Goal: Task Accomplishment & Management: Manage account settings

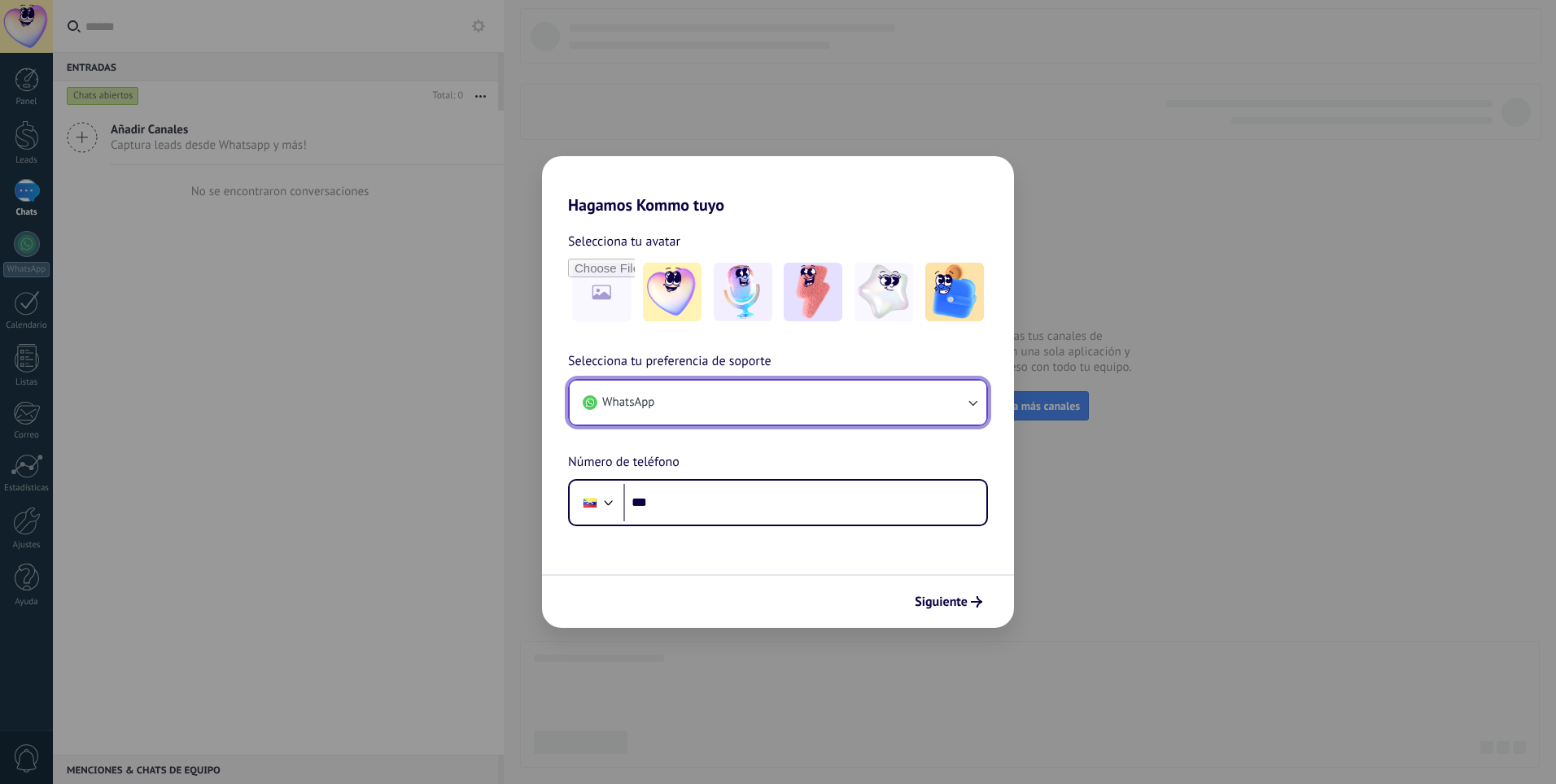
click at [783, 408] on button "WhatsApp" at bounding box center [778, 402] width 416 height 44
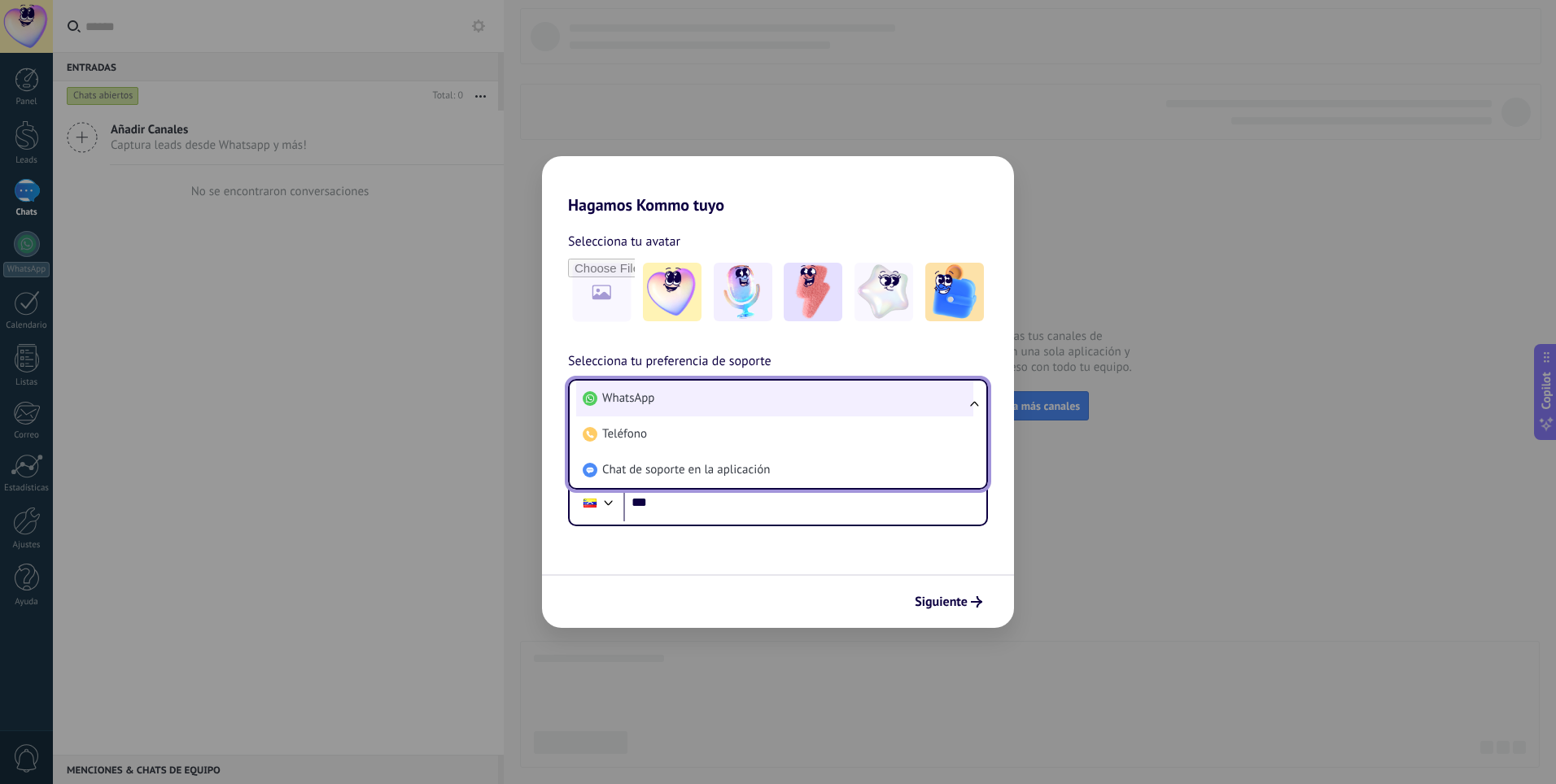
click at [688, 392] on li "WhatsApp" at bounding box center [775, 398] width 398 height 36
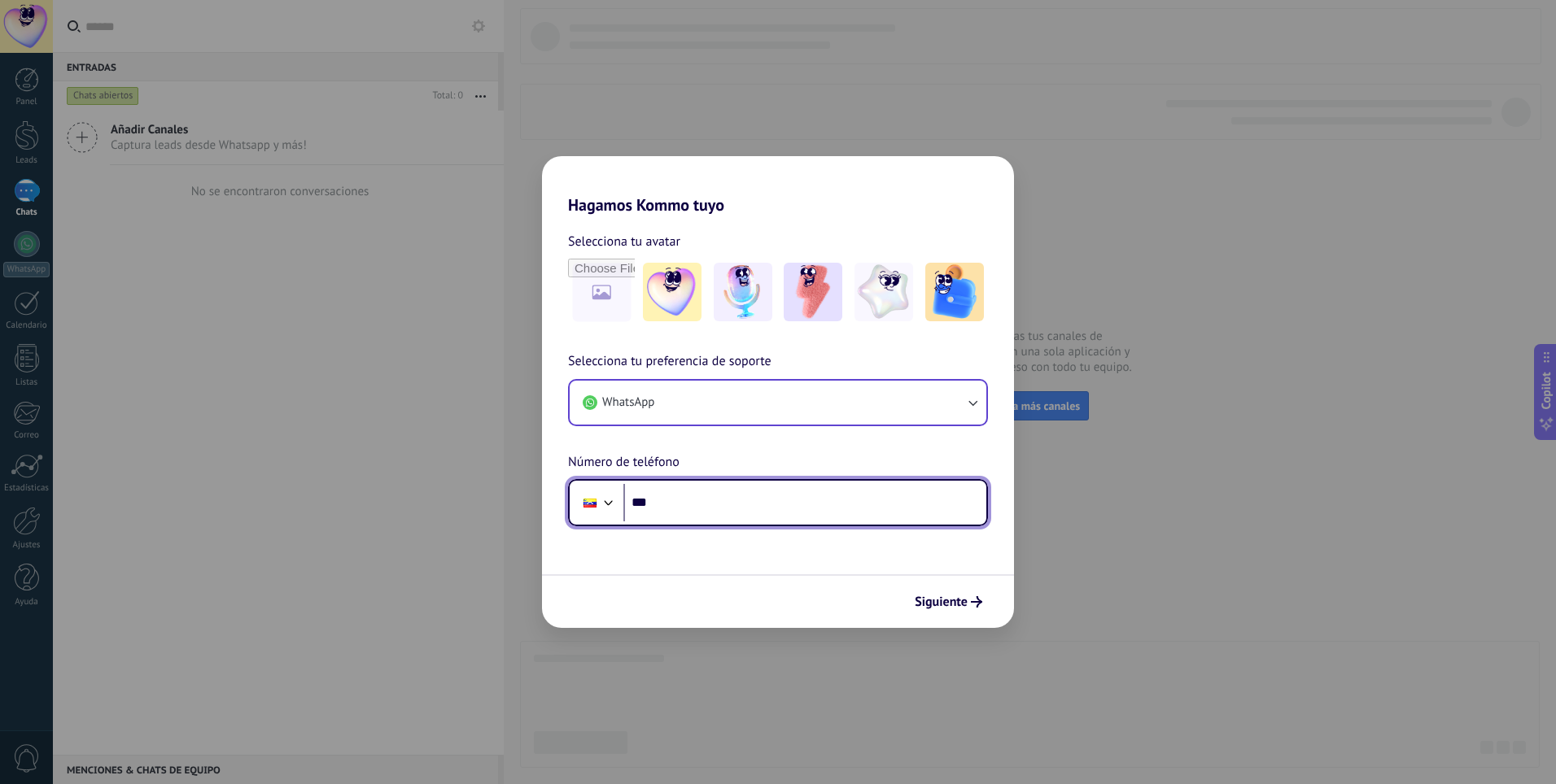
click at [714, 516] on input "***" at bounding box center [805, 503] width 363 height 37
type input "**********"
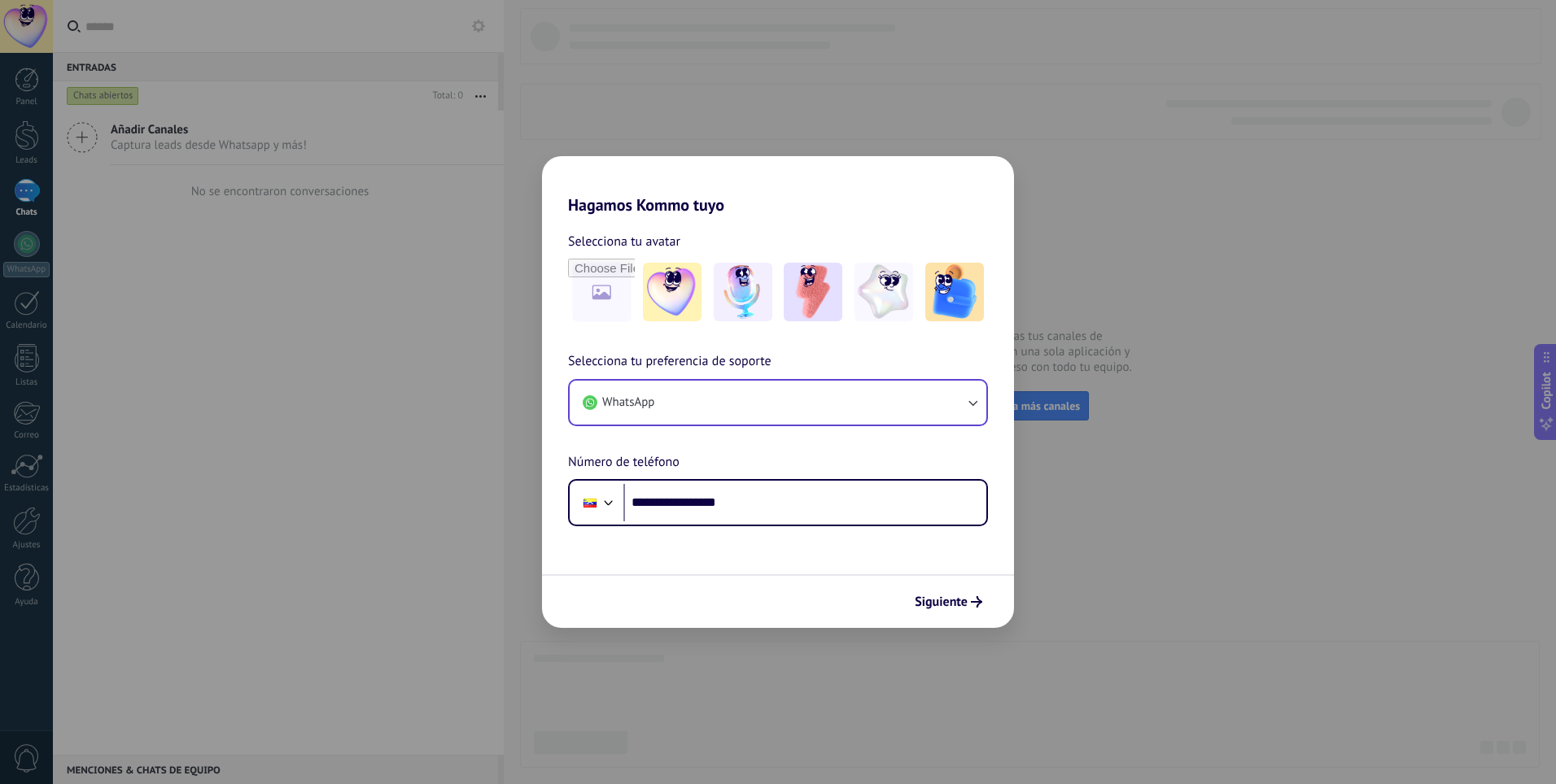
drag, startPoint x: 925, startPoint y: 606, endPoint x: 934, endPoint y: 606, distance: 9.0
click at [927, 606] on span "Siguiente" at bounding box center [941, 603] width 53 height 12
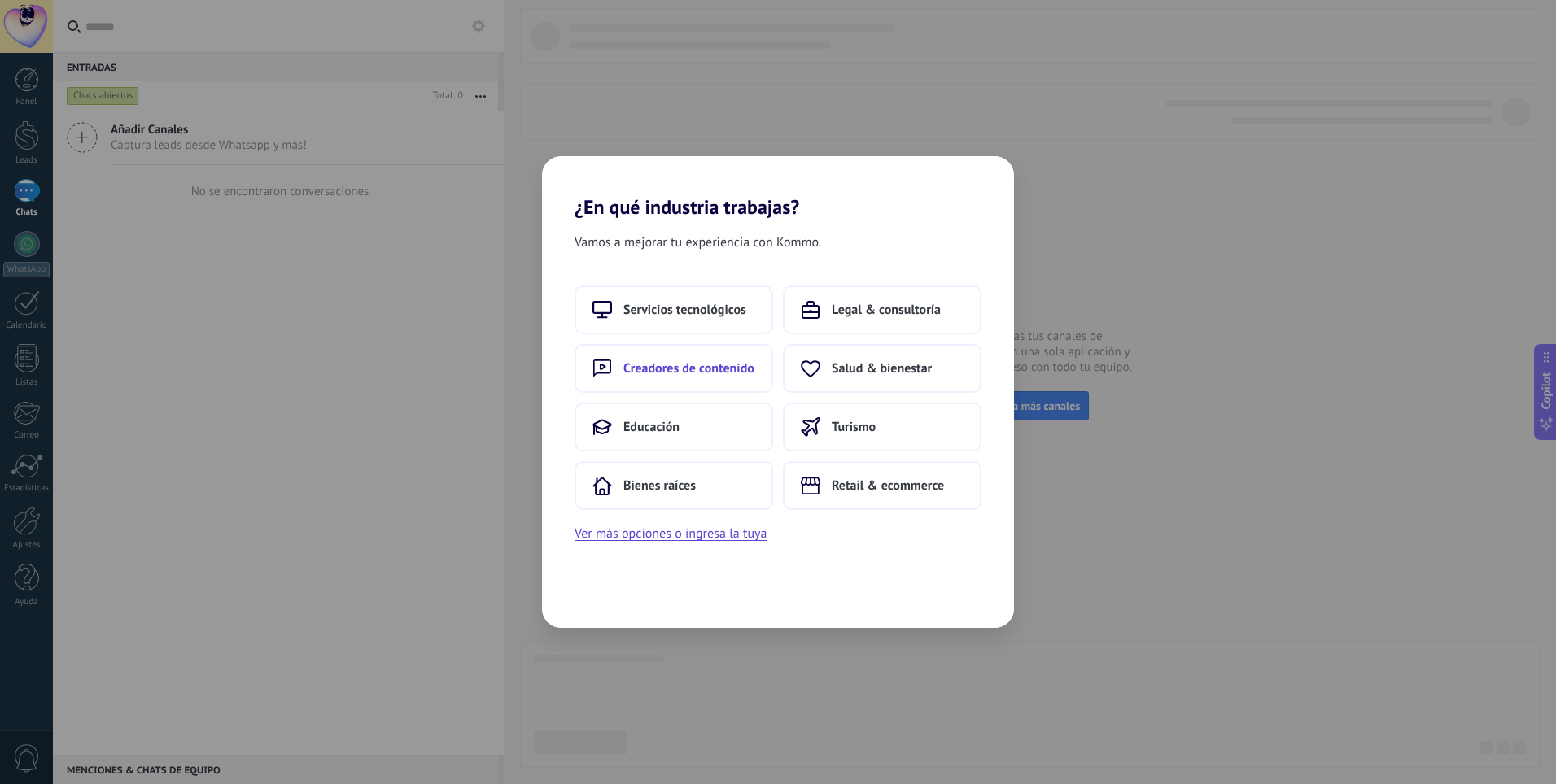
click at [726, 384] on button "Creadores de contenido" at bounding box center [673, 368] width 198 height 48
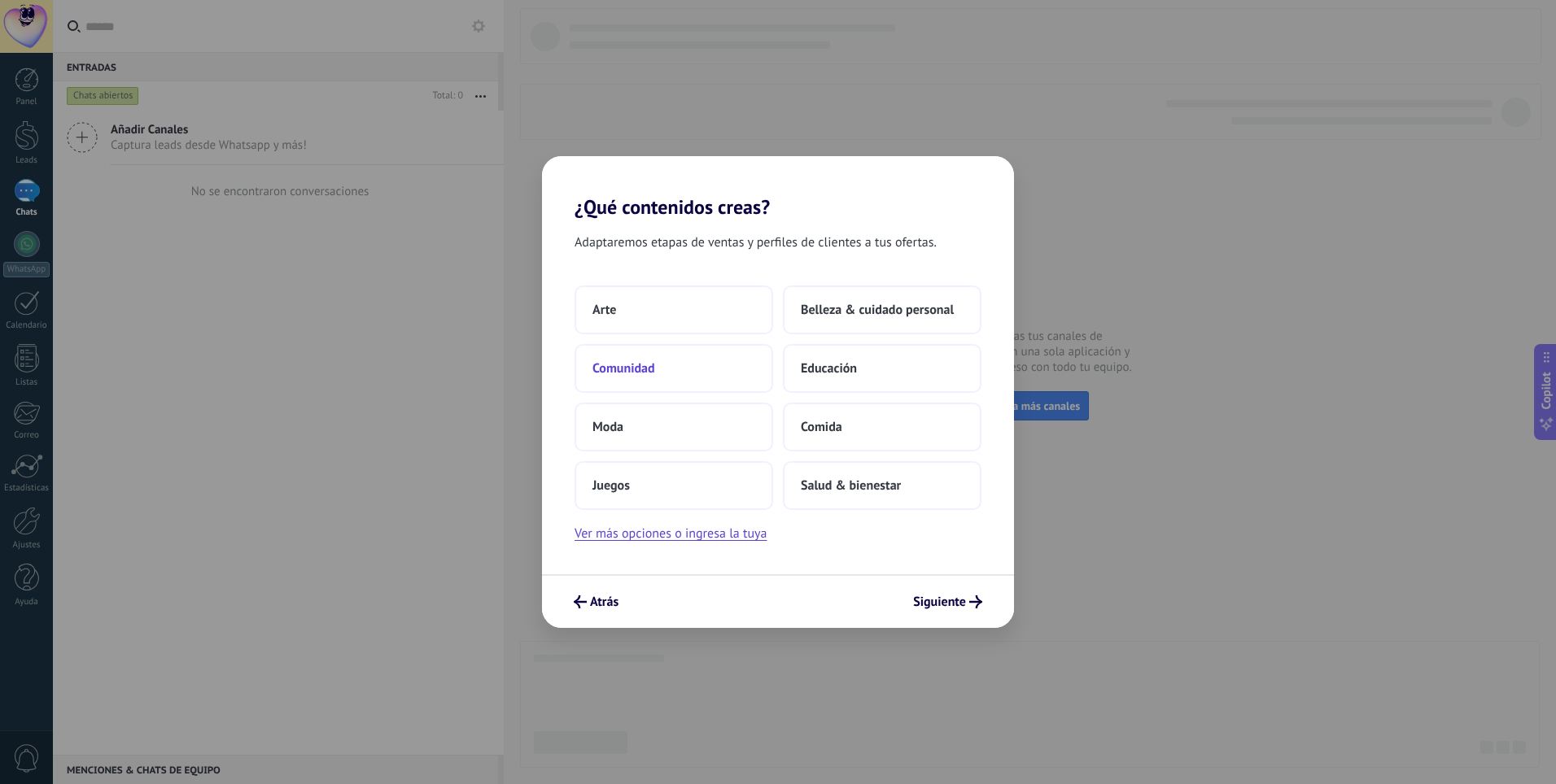
click at [647, 385] on button "Comunidad" at bounding box center [673, 368] width 198 height 48
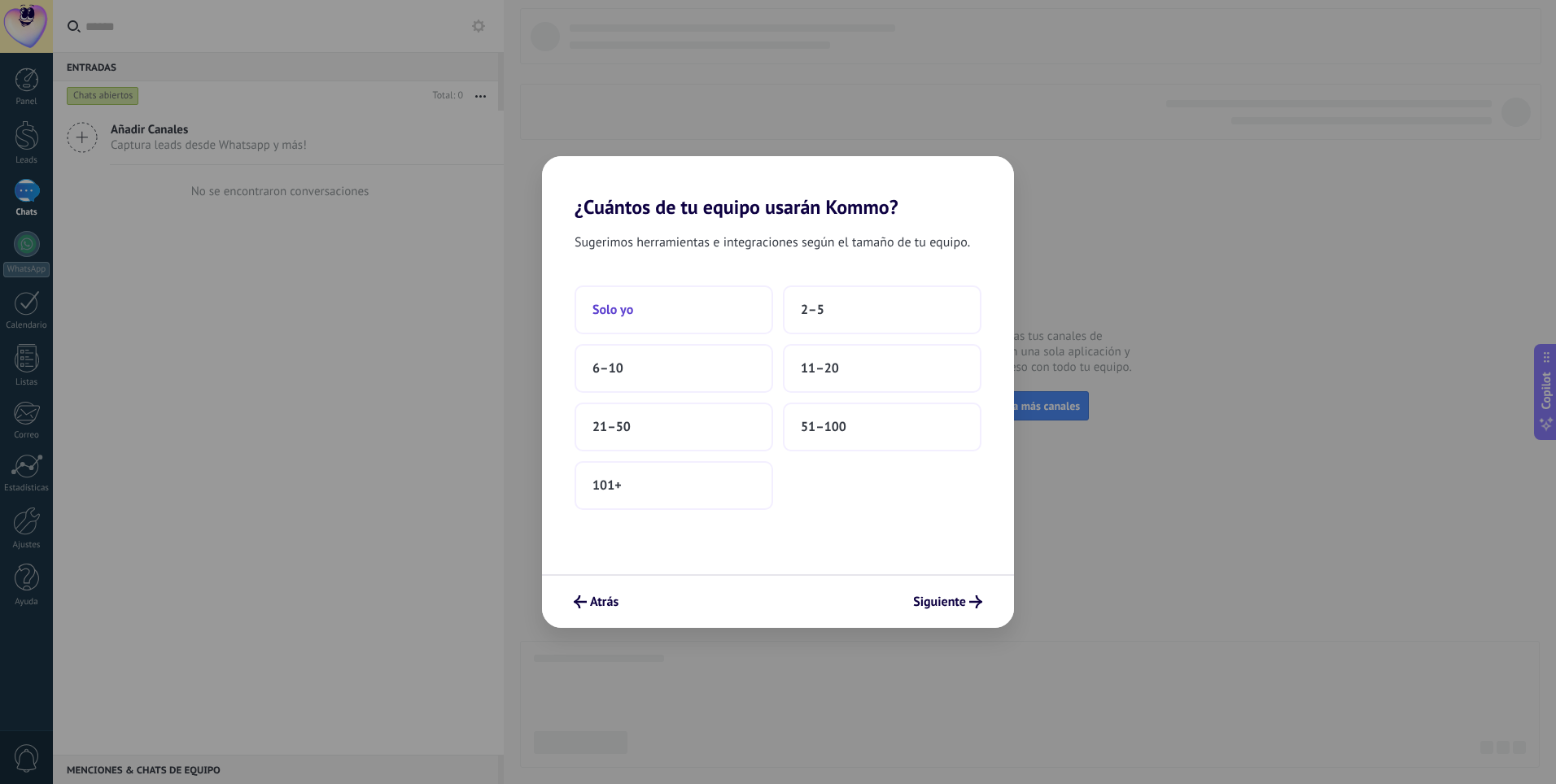
click at [702, 314] on button "Solo yo" at bounding box center [673, 310] width 198 height 48
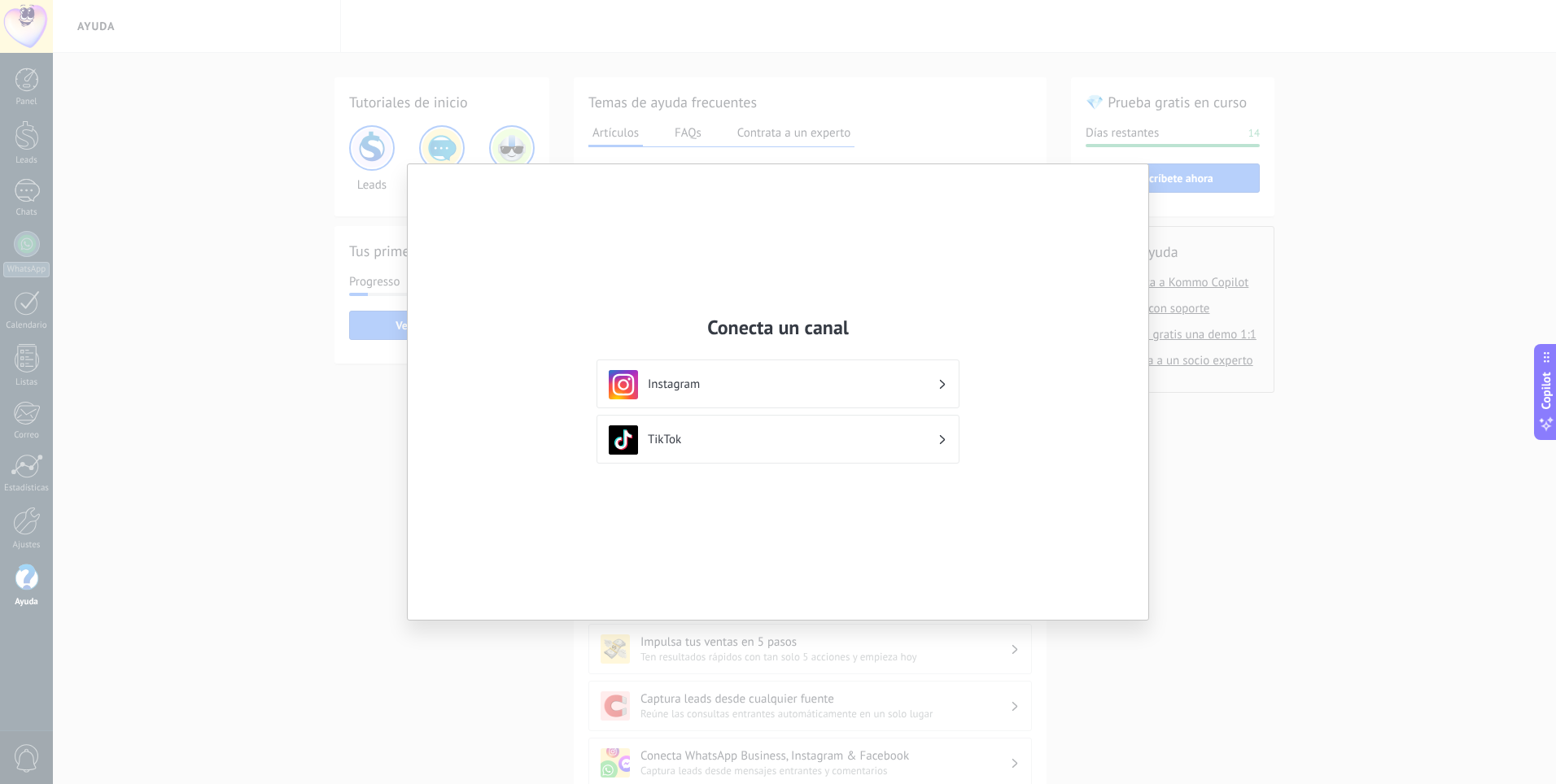
click at [1145, 197] on div "Conecta un canal Instagram TikTok" at bounding box center [778, 392] width 741 height 456
click at [1108, 146] on div "Conecta un canal Instagram TikTok" at bounding box center [778, 392] width 1556 height 784
click at [1106, 265] on div "Conecta un canal Instagram TikTok" at bounding box center [778, 392] width 741 height 456
drag, startPoint x: 1035, startPoint y: 178, endPoint x: 1057, endPoint y: 178, distance: 22.0
click at [1036, 178] on div "Conecta un canal Instagram TikTok" at bounding box center [778, 392] width 741 height 456
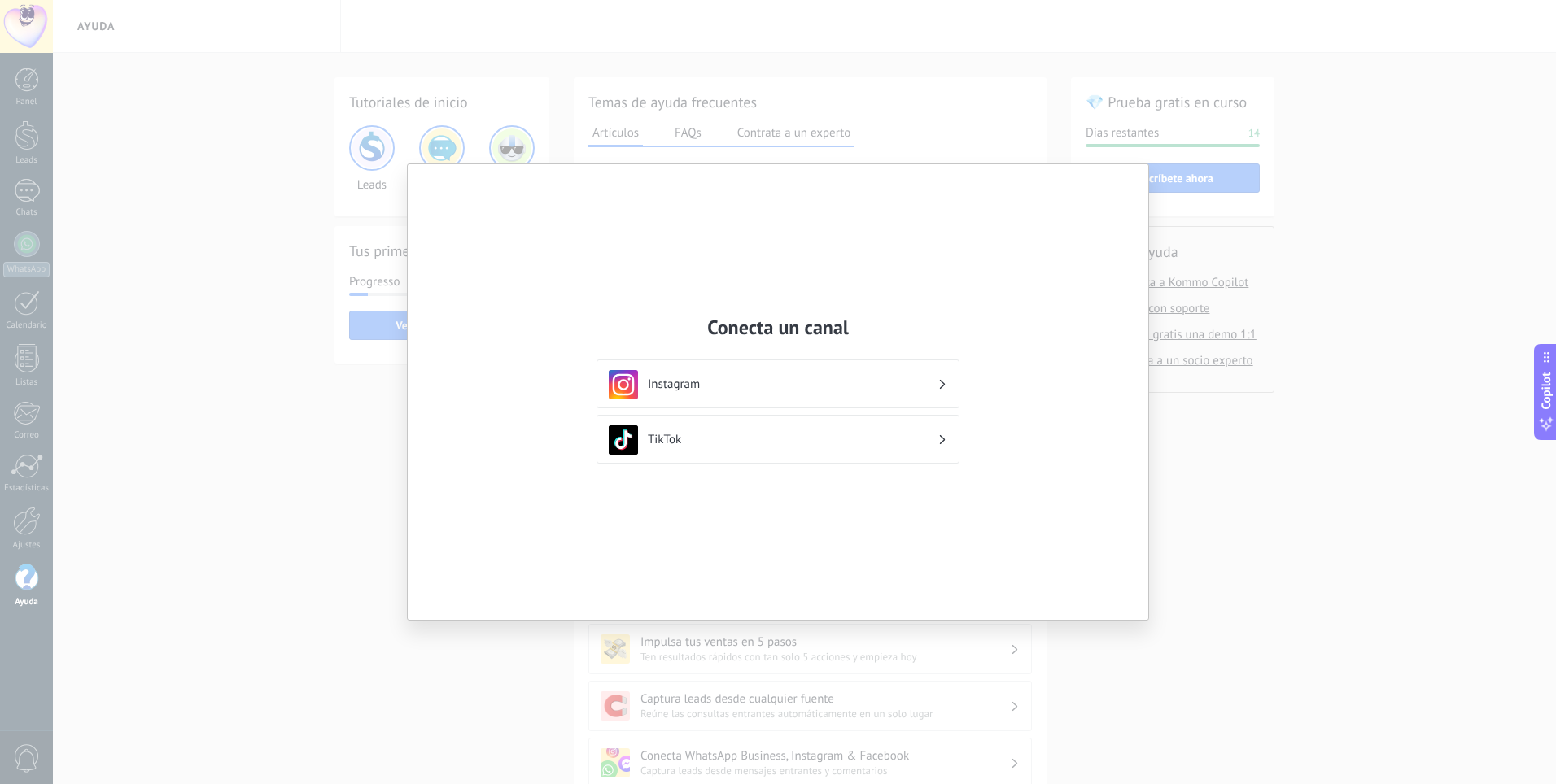
click at [1072, 278] on div "Conecta un canal Instagram TikTok" at bounding box center [778, 392] width 741 height 456
click at [685, 407] on div "Instagram" at bounding box center [778, 384] width 363 height 48
click at [685, 407] on div at bounding box center [778, 392] width 741 height 456
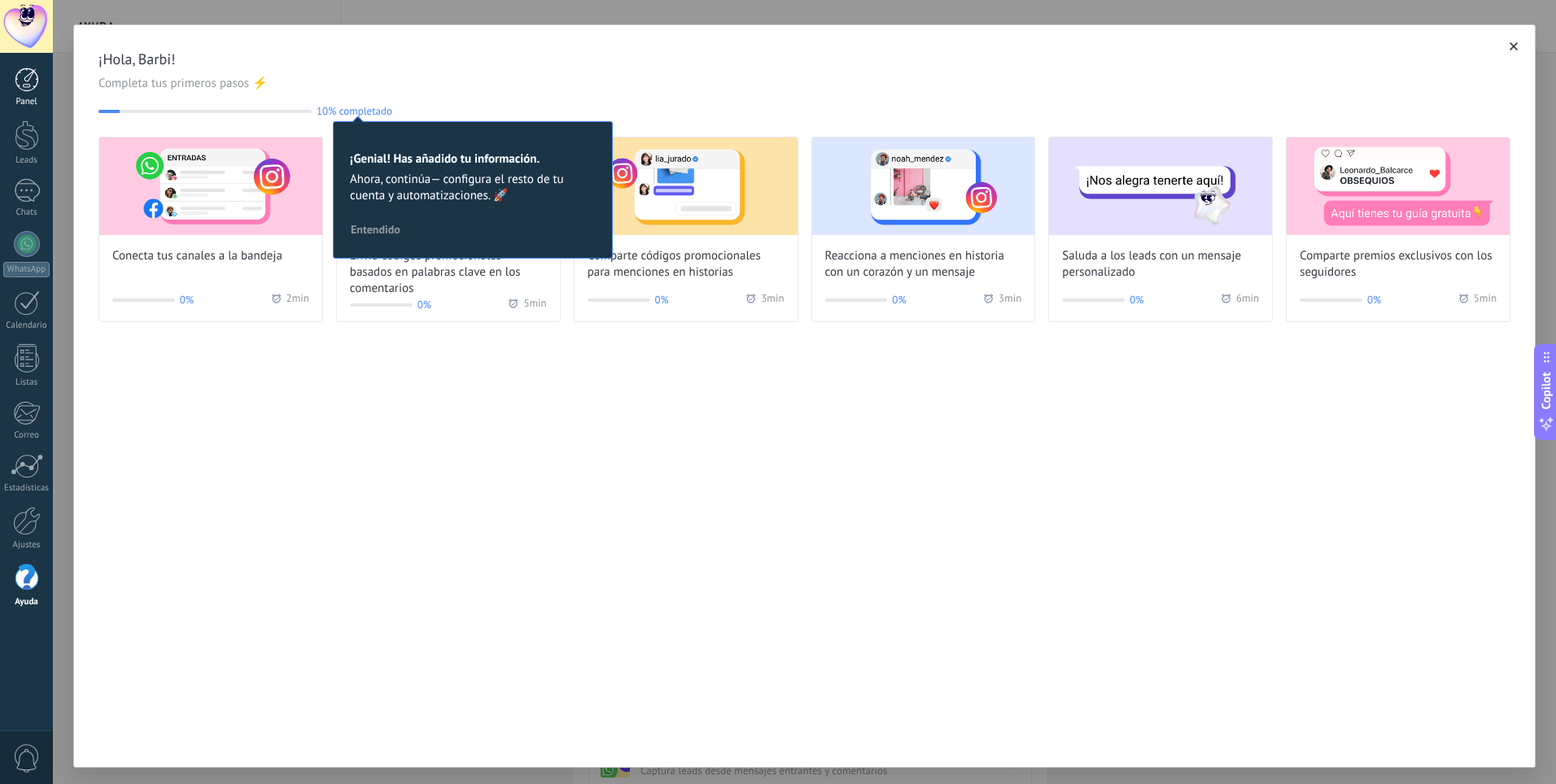
click at [26, 90] on div at bounding box center [27, 79] width 25 height 25
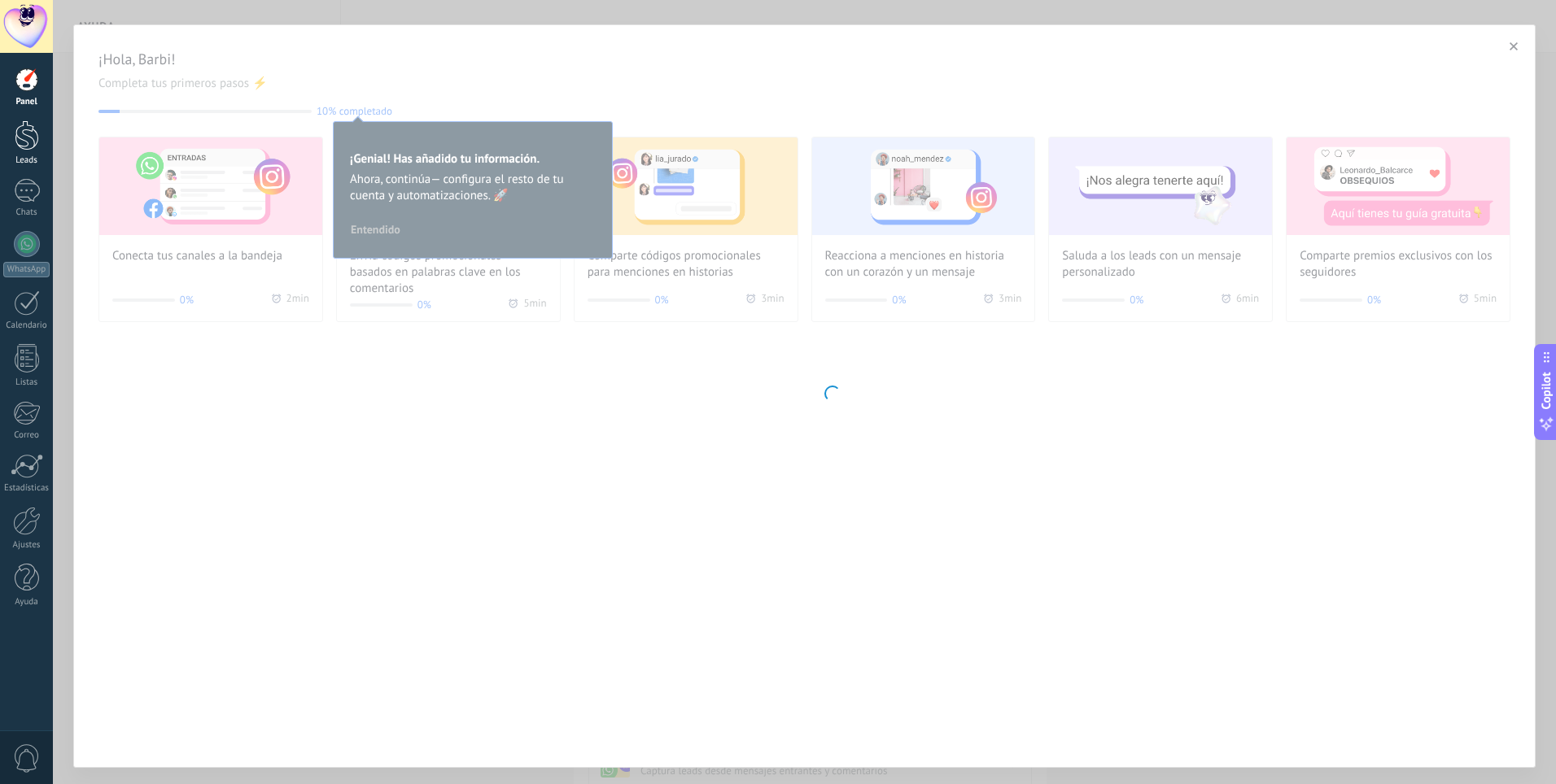
click at [24, 134] on div at bounding box center [27, 135] width 25 height 31
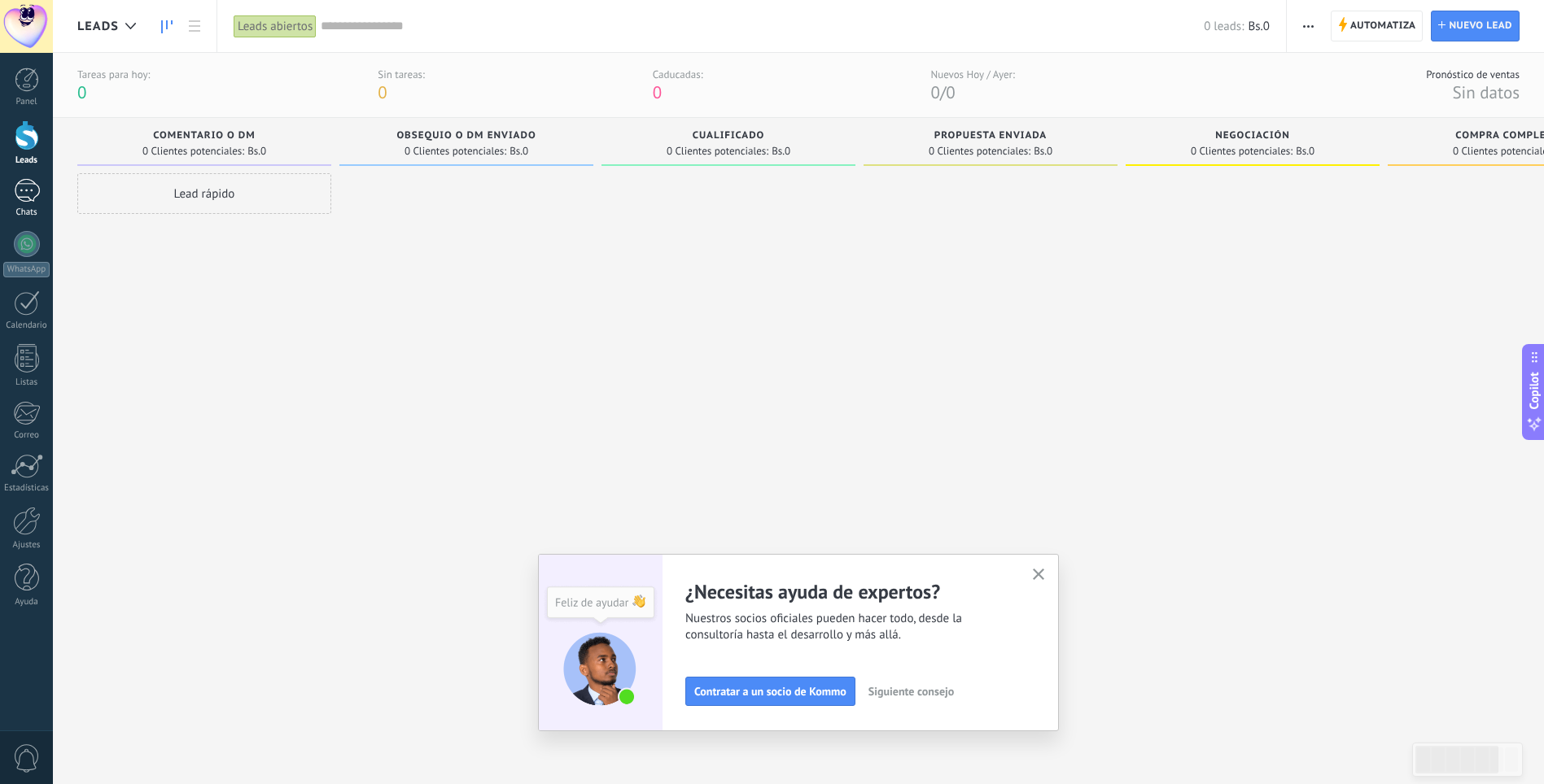
click at [19, 197] on div at bounding box center [27, 190] width 26 height 24
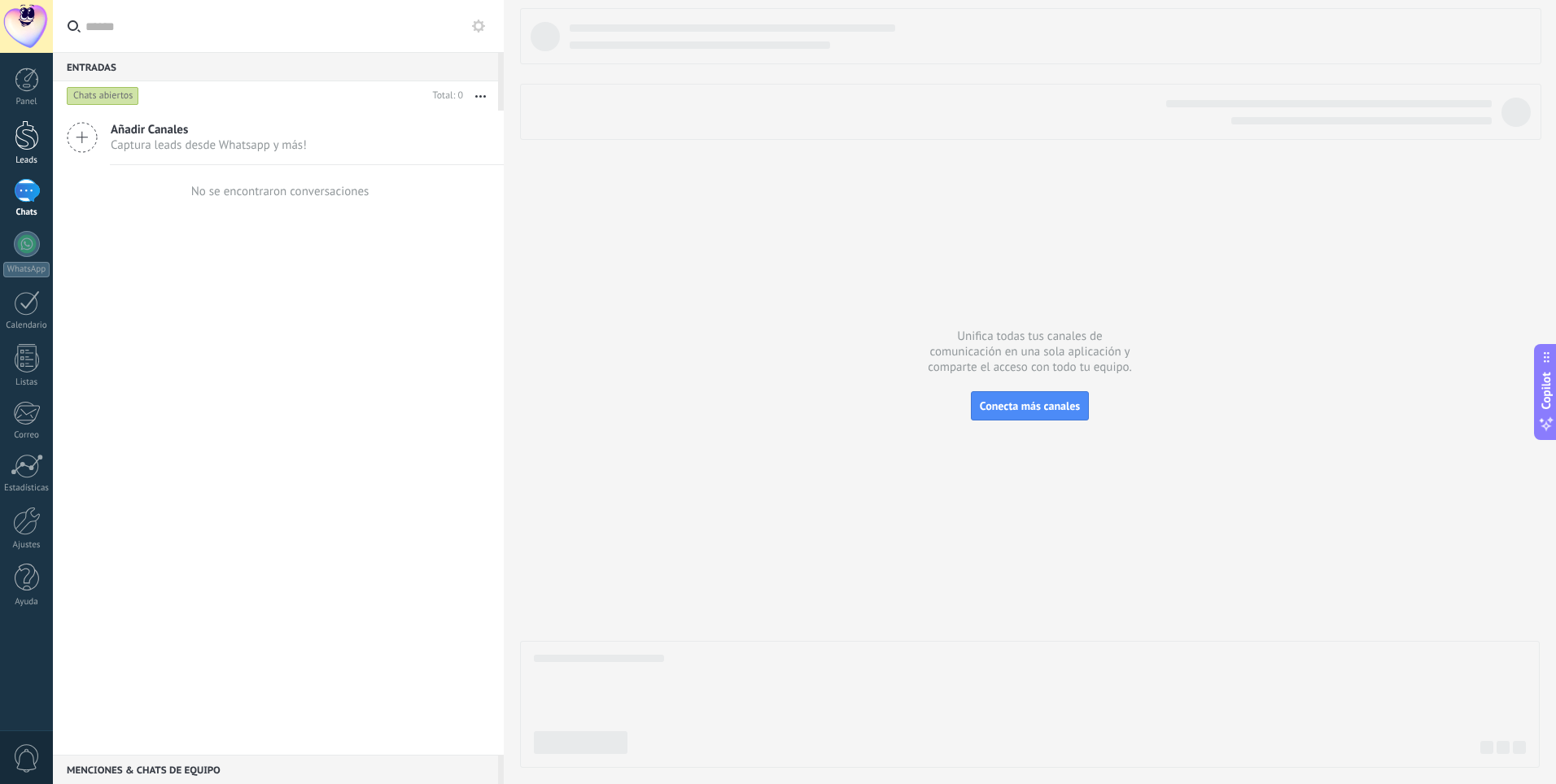
click at [43, 135] on link "Leads" at bounding box center [27, 143] width 53 height 45
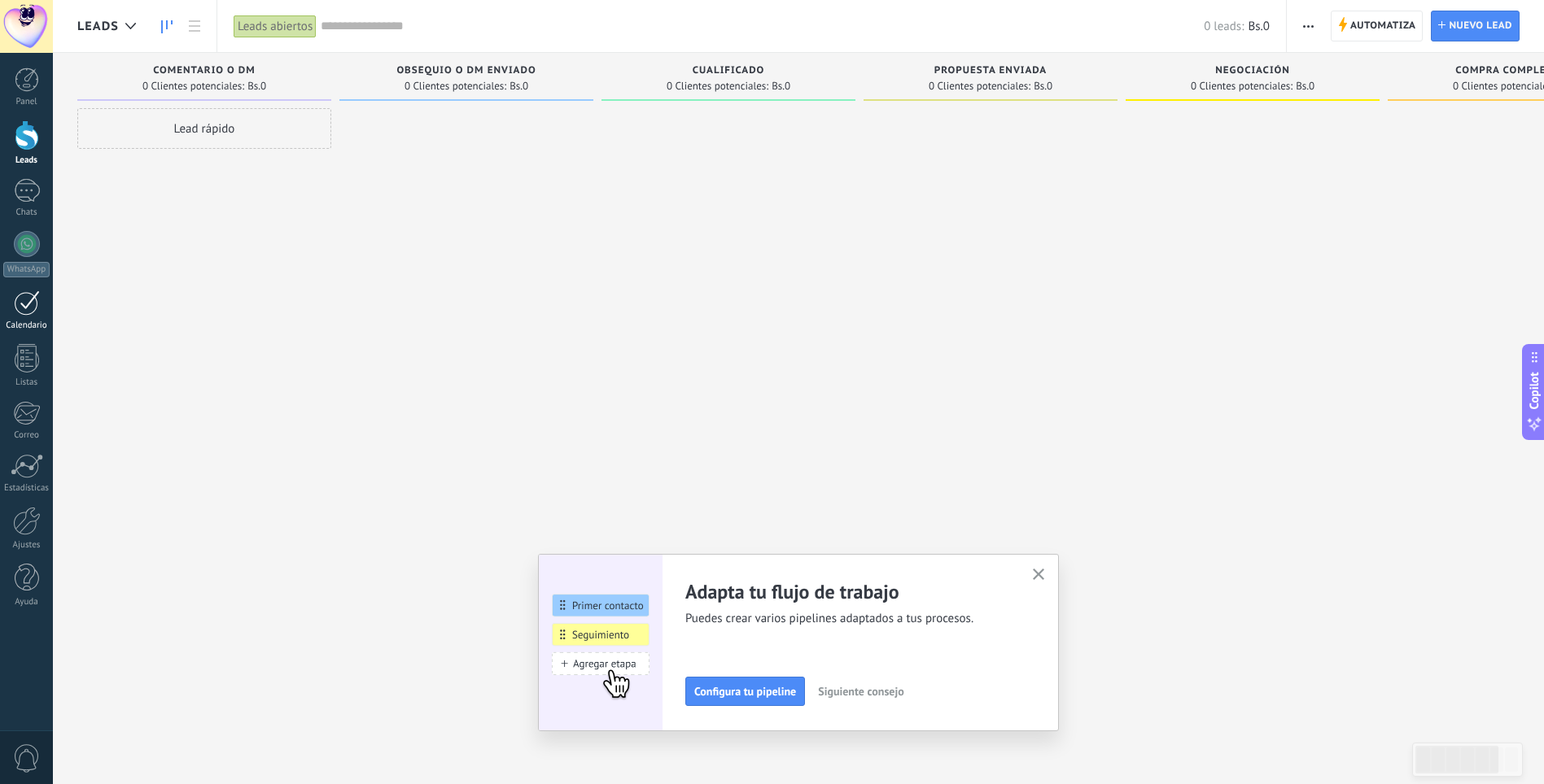
click at [34, 305] on div at bounding box center [27, 303] width 26 height 26
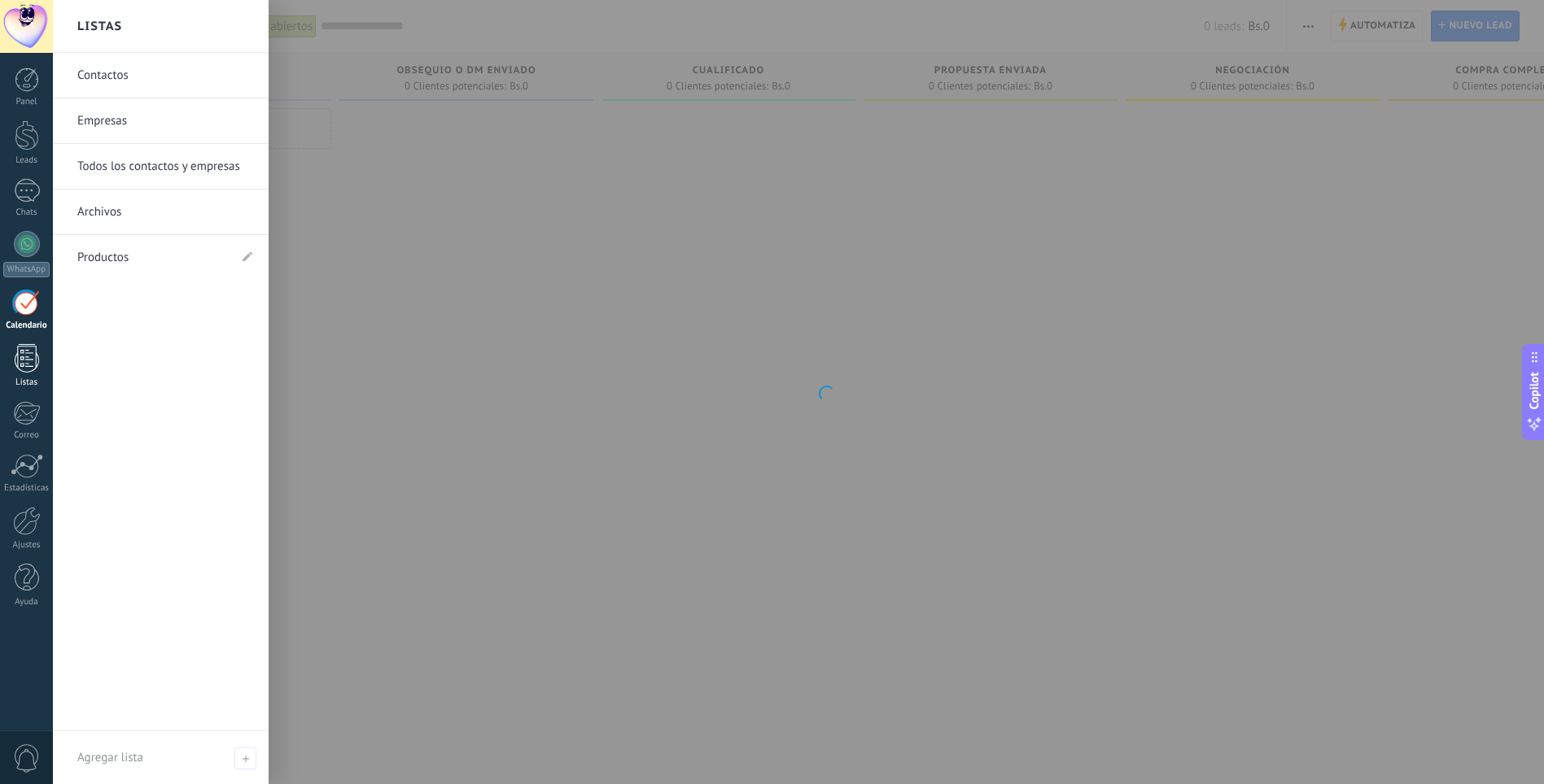
click at [24, 351] on div at bounding box center [27, 358] width 25 height 29
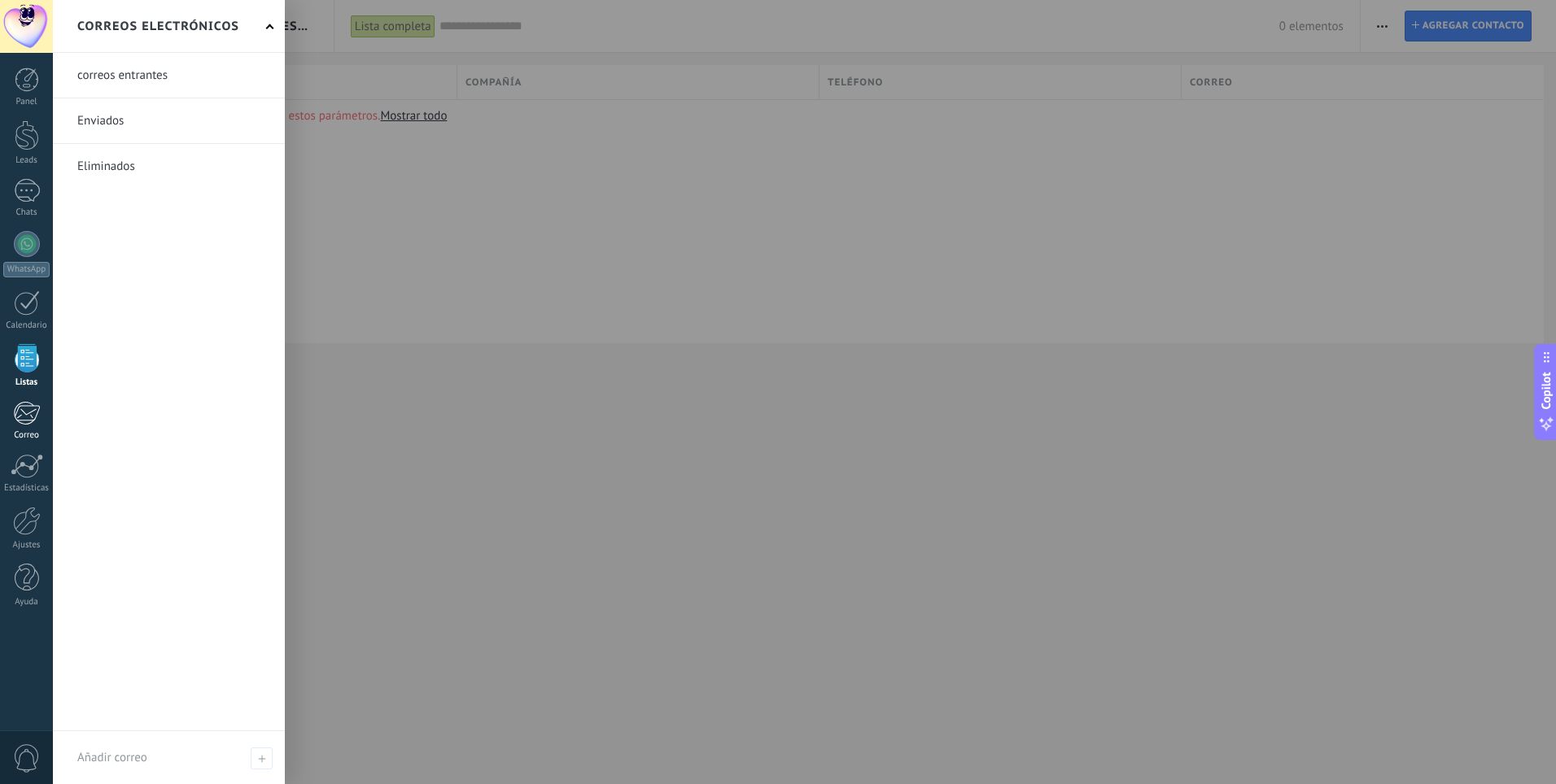
click at [17, 435] on div "Correo" at bounding box center [27, 435] width 47 height 11
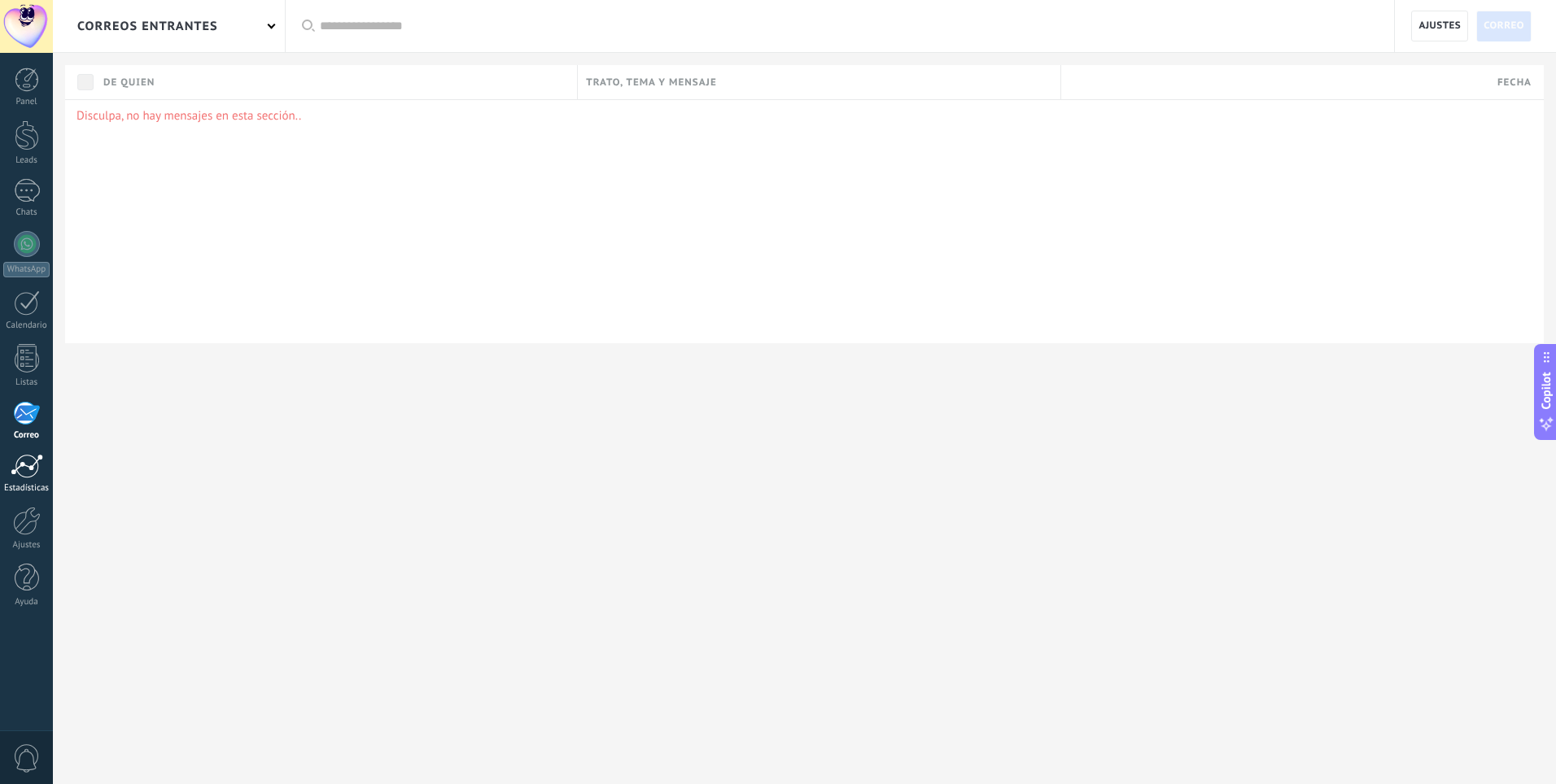
click at [19, 479] on link "Estadísticas" at bounding box center [27, 473] width 53 height 39
click at [31, 515] on div at bounding box center [27, 521] width 28 height 29
click at [38, 554] on div "Panel Leads Chats WhatsApp Clientes" at bounding box center [27, 345] width 53 height 556
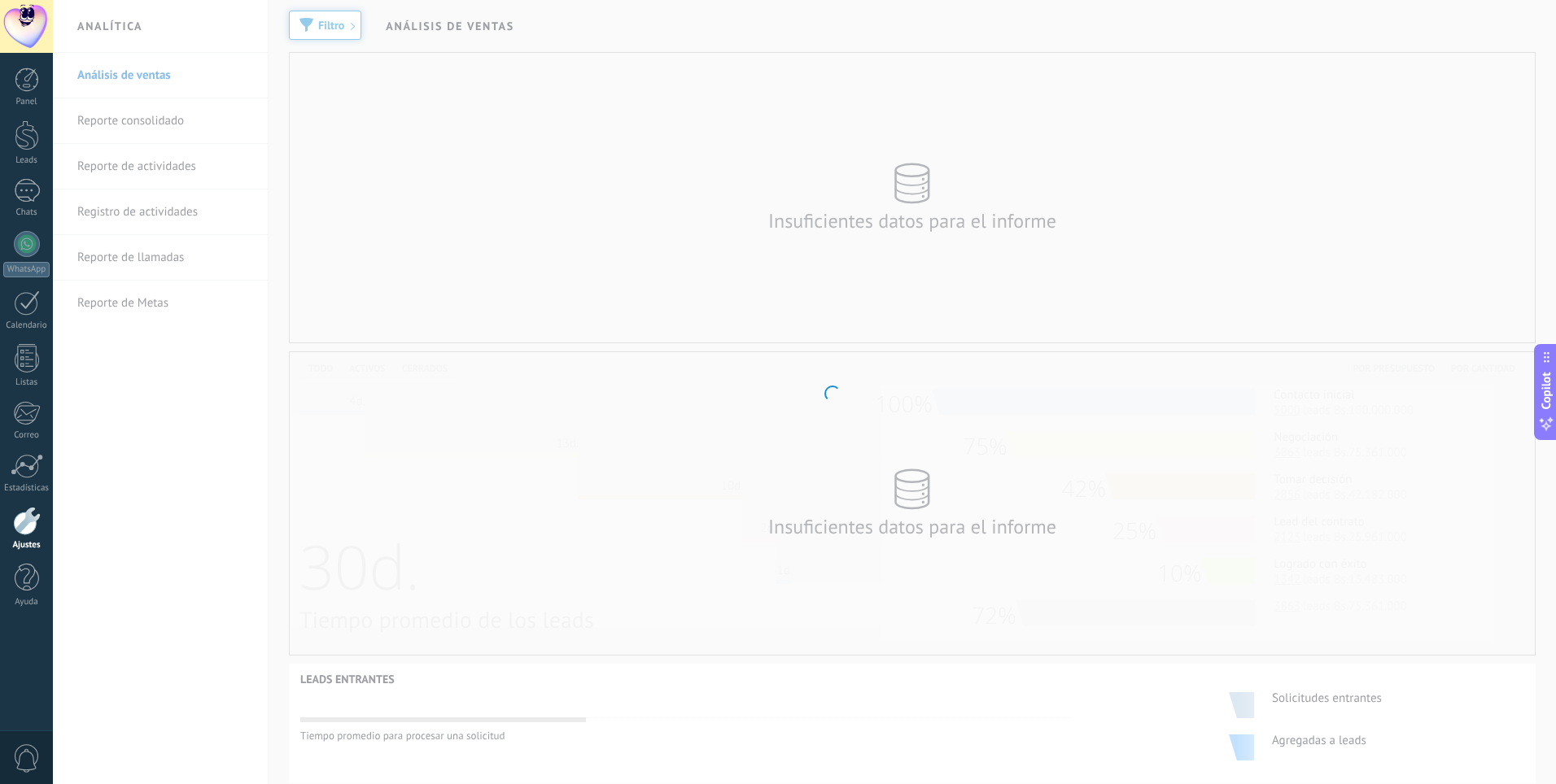
click at [25, 560] on div "Panel Leads Chats WhatsApp Clientes" at bounding box center [27, 345] width 53 height 556
